Goal: Task Accomplishment & Management: Use online tool/utility

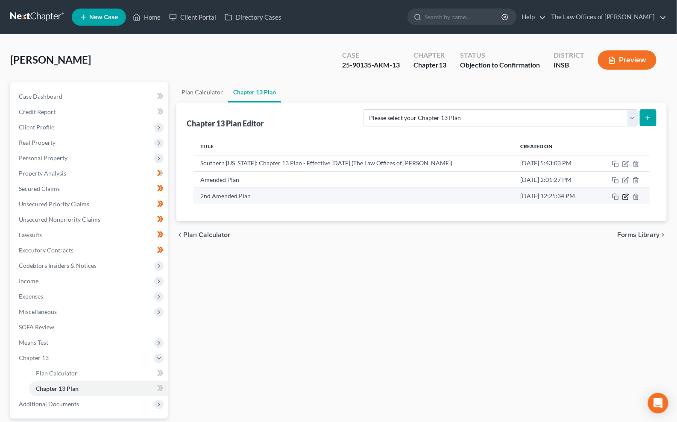
click at [628, 198] on icon "button" at bounding box center [625, 196] width 7 height 7
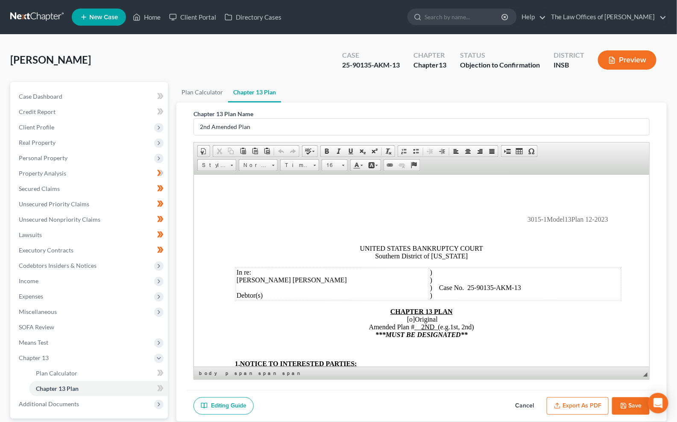
click at [306, 230] on p at bounding box center [421, 234] width 373 height 8
click at [379, 231] on p at bounding box center [421, 234] width 373 height 8
